Goal: Task Accomplishment & Management: Use online tool/utility

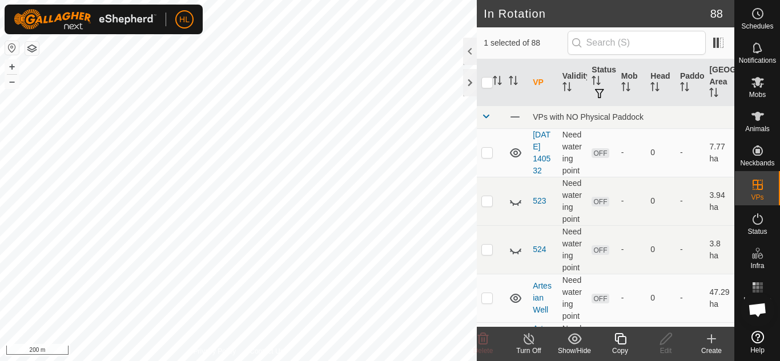
click at [713, 341] on icon at bounding box center [711, 339] width 14 height 14
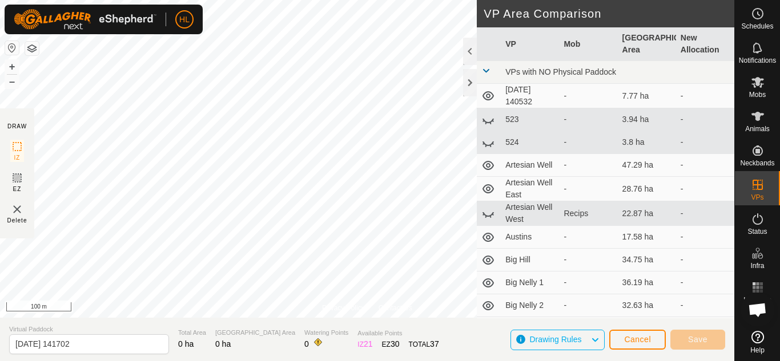
click at [478, 87] on div "Privacy Policy Contact Us 8X00 4183914212 Recips Konig's + – ⇧ i 100 m DRAW IZ …" at bounding box center [367, 180] width 734 height 361
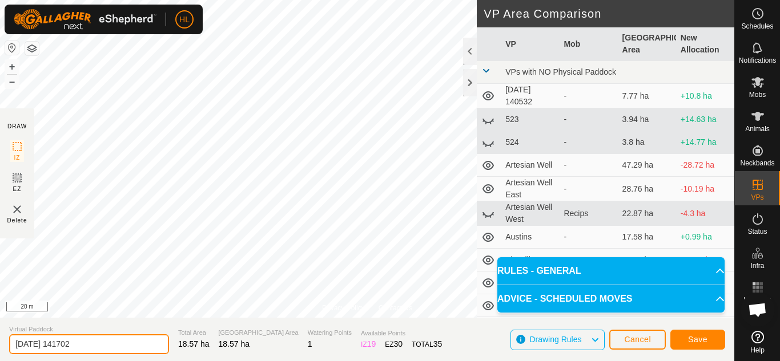
click at [108, 345] on input "[DATE] 141702" at bounding box center [89, 345] width 160 height 20
type input "[DATE]"
drag, startPoint x: 71, startPoint y: 342, endPoint x: 0, endPoint y: 340, distance: 71.4
click at [0, 340] on section "Virtual Paddock [DATE] Total Area 18.57 ha Grazing Area 18.57 ha Watering Point…" at bounding box center [367, 339] width 734 height 43
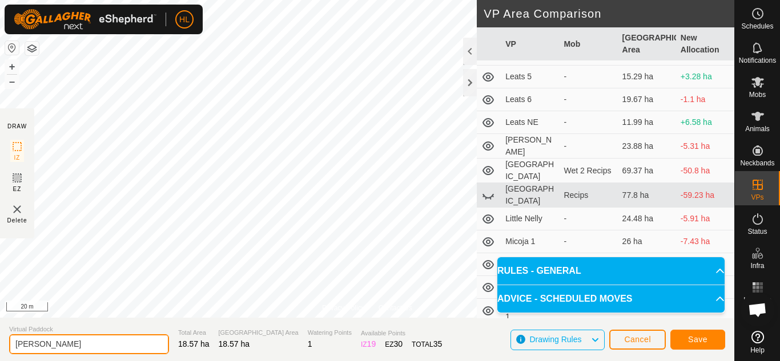
scroll to position [742, 0]
type input "[PERSON_NAME]"
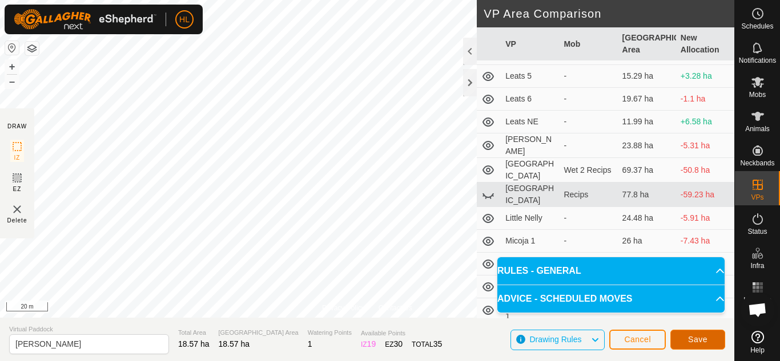
click at [691, 343] on span "Save" at bounding box center [697, 339] width 19 height 9
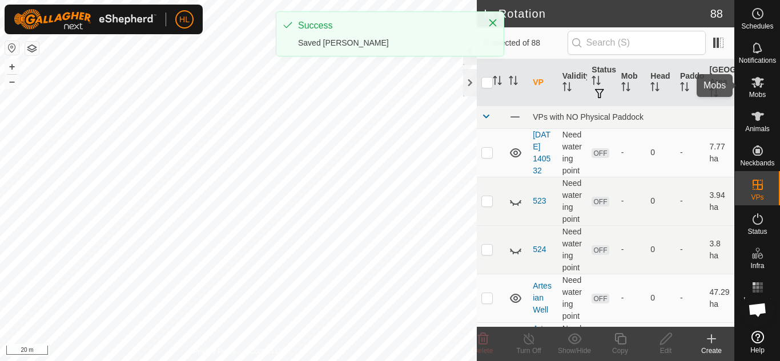
click at [748, 88] on es-mob-svg-icon at bounding box center [757, 82] width 21 height 18
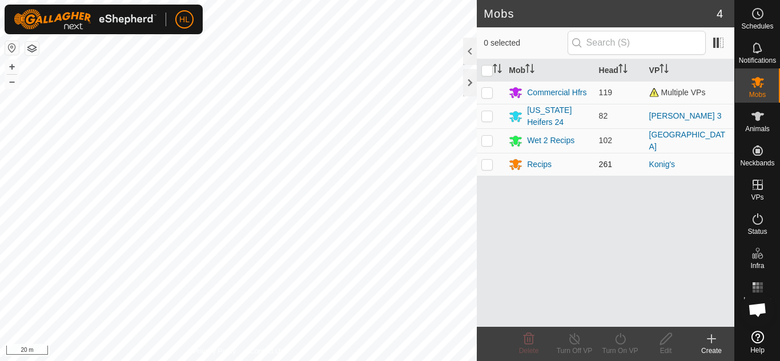
click at [502, 169] on td at bounding box center [490, 164] width 27 height 23
checkbox input "true"
click at [631, 341] on turn-on-svg-icon at bounding box center [620, 339] width 46 height 14
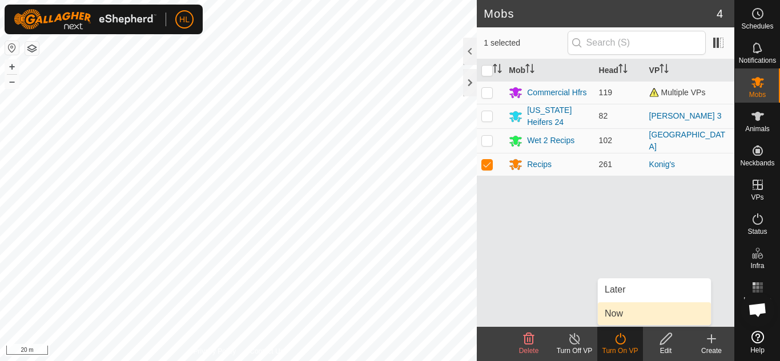
click at [608, 304] on link "Now" at bounding box center [654, 314] width 113 height 23
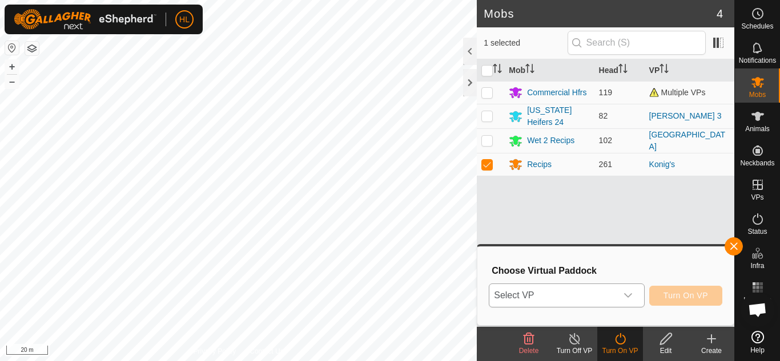
click at [523, 293] on span "Select VP" at bounding box center [552, 295] width 127 height 23
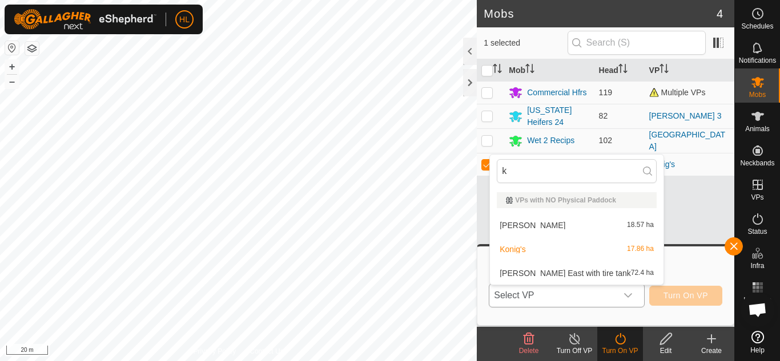
type input "ko"
type input "k"
click at [540, 231] on li "[PERSON_NAME] 18.57 ha" at bounding box center [577, 225] width 174 height 23
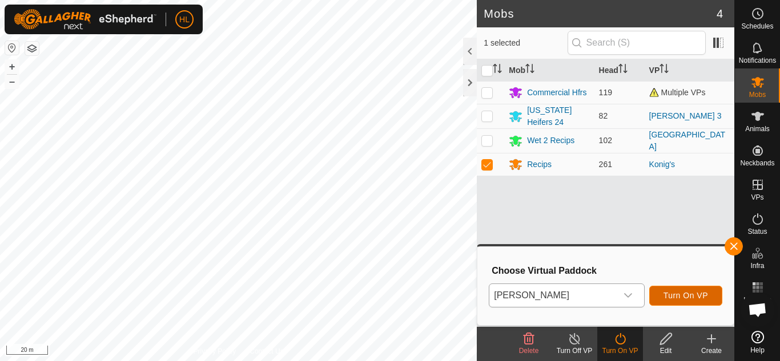
click at [703, 301] on button "Turn On VP" at bounding box center [685, 296] width 73 height 20
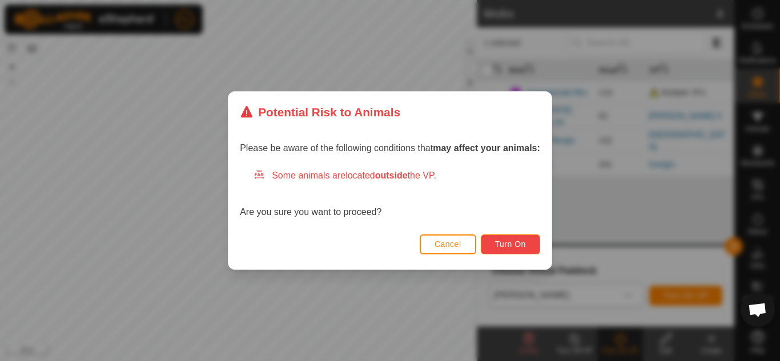
click at [492, 240] on button "Turn On" at bounding box center [510, 245] width 59 height 20
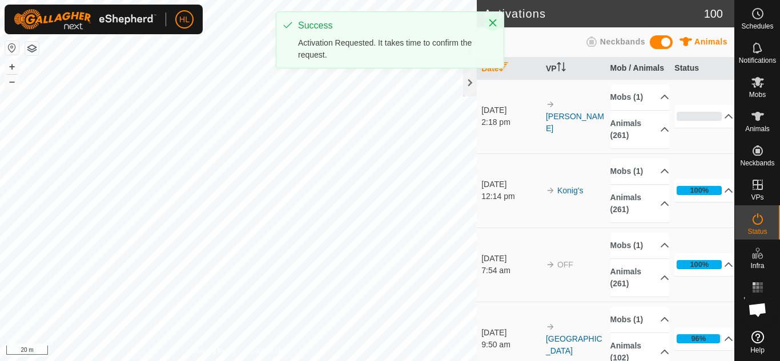
click at [490, 22] on icon "Close" at bounding box center [492, 22] width 9 height 9
